Goal: Check status: Check status

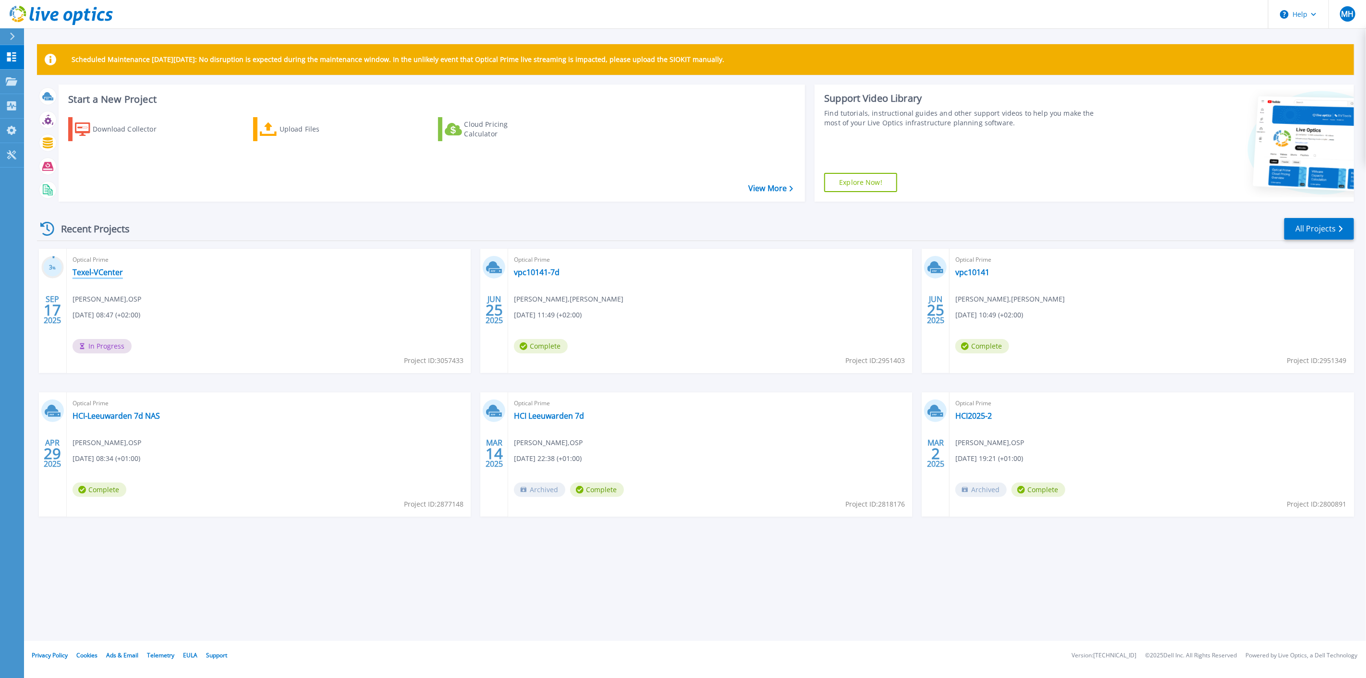
click at [105, 272] on link "Texel-VCenter" at bounding box center [98, 273] width 50 height 10
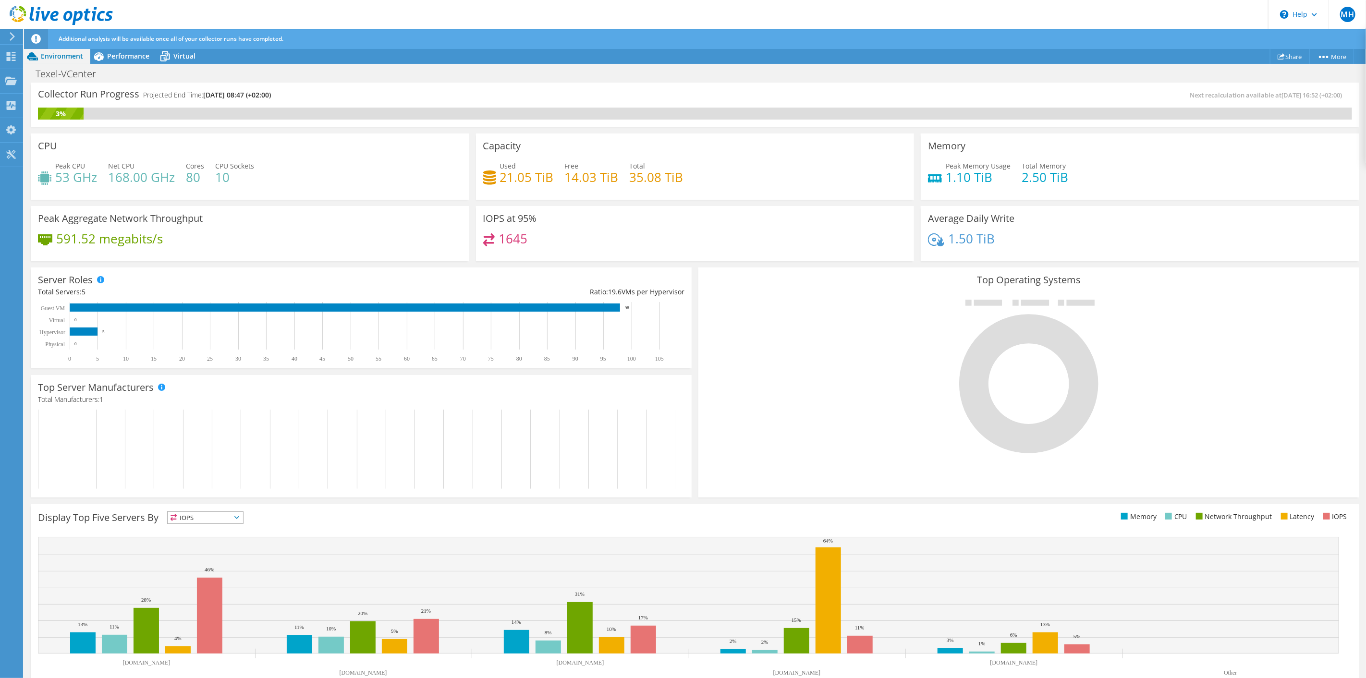
click at [690, 405] on div "Top Server Manufacturers Manufacturers are shown for physical servers and hyper…" at bounding box center [361, 436] width 668 height 129
